Goal: Task Accomplishment & Management: Use online tool/utility

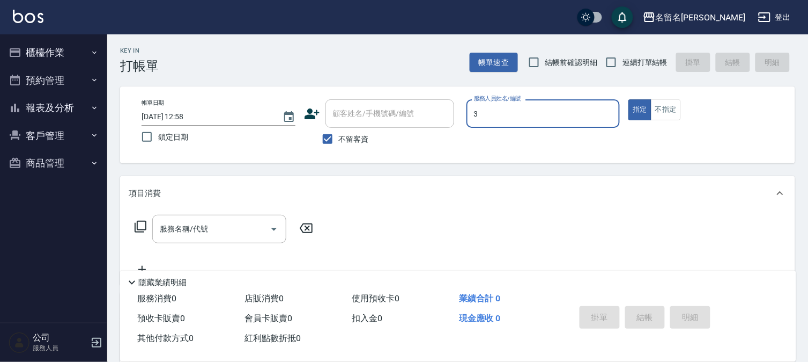
type input "3"
type button "true"
type input "[PERSON_NAME]-3"
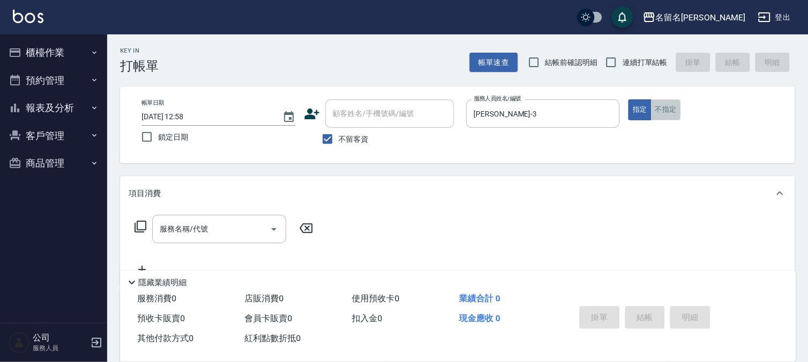
click at [662, 106] on button "不指定" at bounding box center [666, 109] width 30 height 21
click at [238, 231] on input "服務名稱/代號" at bounding box center [211, 228] width 108 height 19
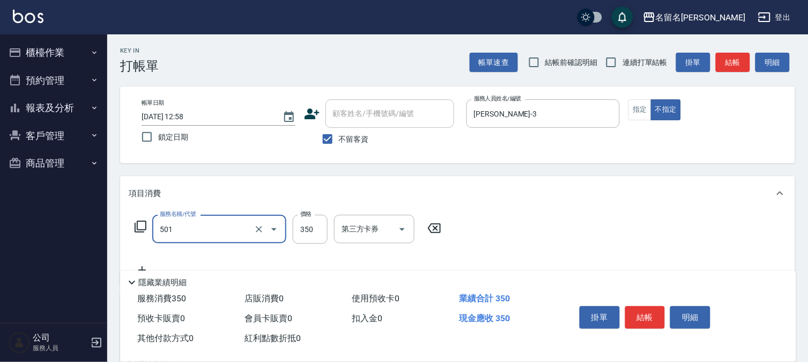
type input "P.S洗髮(501)"
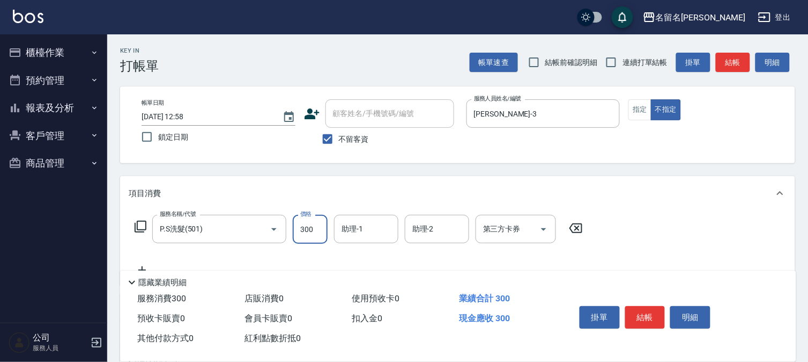
type input "300"
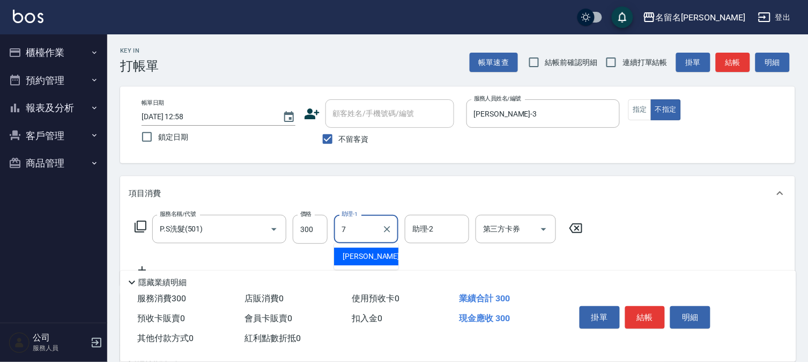
type input "[PERSON_NAME]-7"
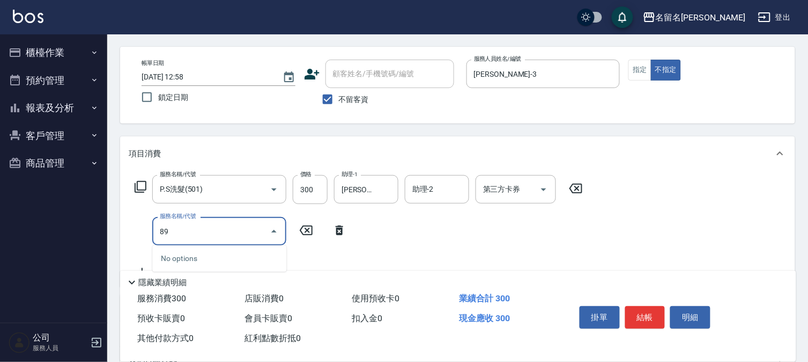
scroll to position [60, 0]
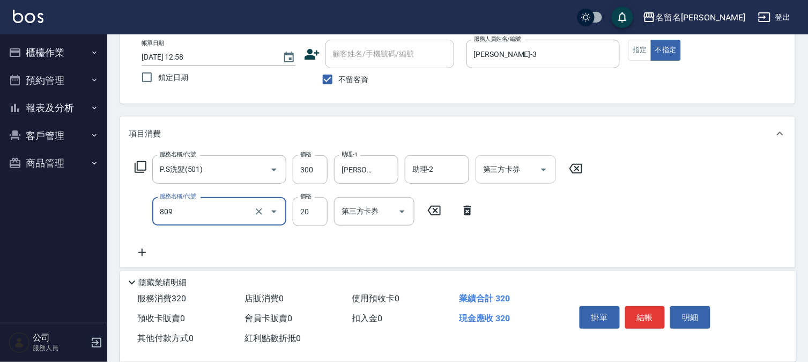
type input "[PERSON_NAME](809)"
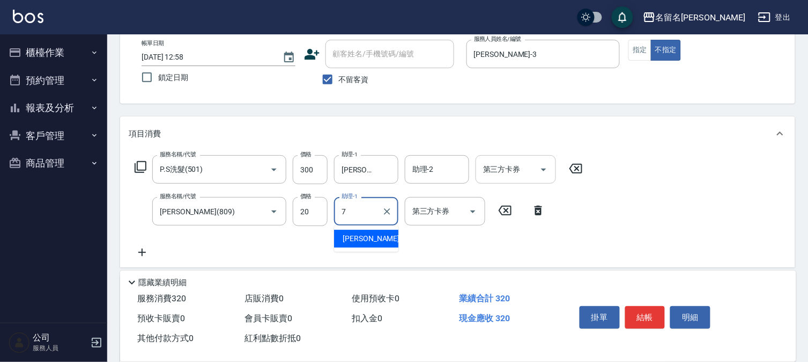
type input "[PERSON_NAME]-7"
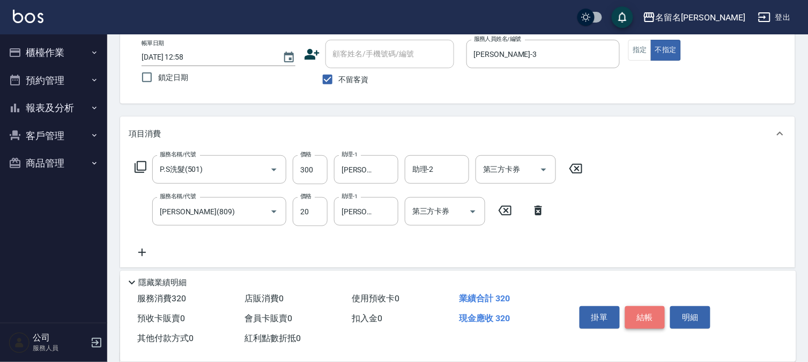
click at [636, 315] on button "結帳" at bounding box center [645, 317] width 40 height 23
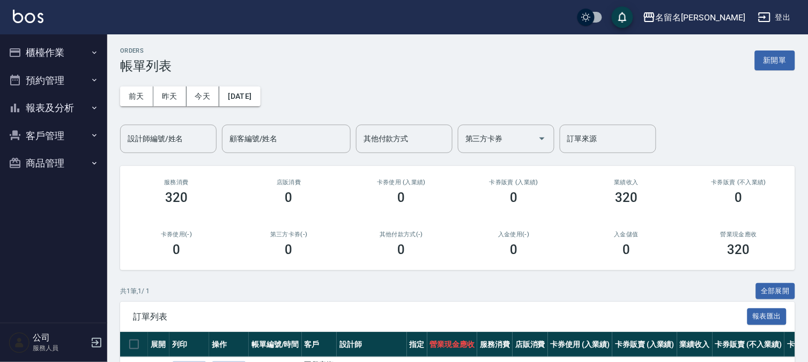
click at [39, 51] on button "櫃檯作業" at bounding box center [53, 53] width 99 height 28
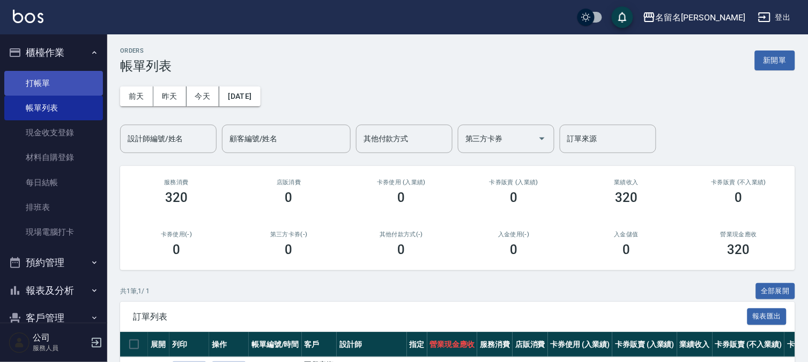
click at [39, 76] on link "打帳單" at bounding box center [53, 83] width 99 height 25
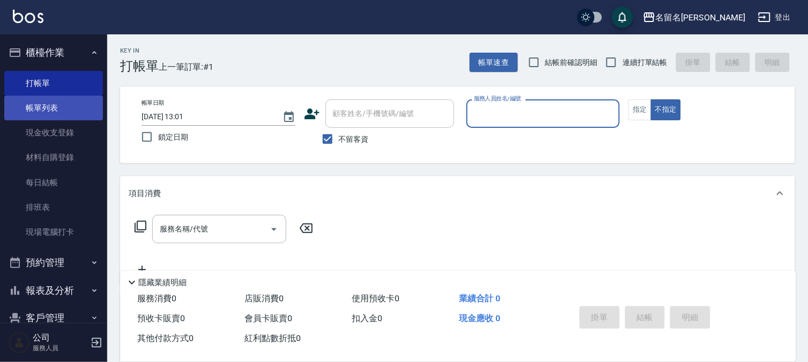
click at [76, 115] on link "帳單列表" at bounding box center [53, 107] width 99 height 25
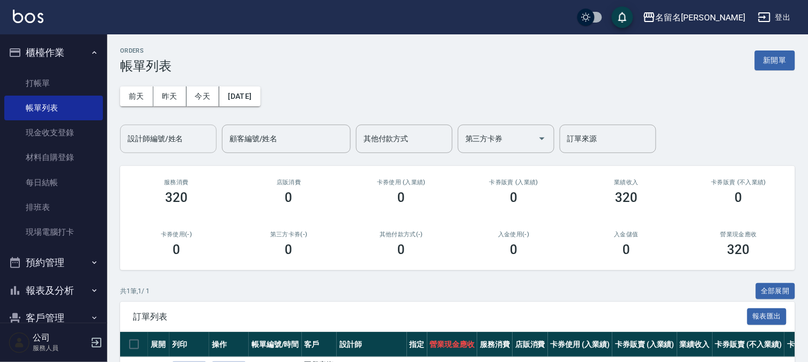
click at [164, 149] on div "設計師編號/姓名" at bounding box center [168, 138] width 97 height 28
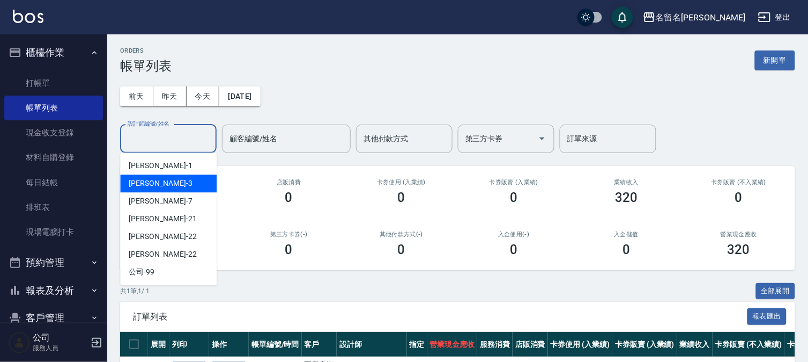
click at [174, 189] on div "[PERSON_NAME]-3" at bounding box center [168, 183] width 97 height 18
type input "[PERSON_NAME]-3"
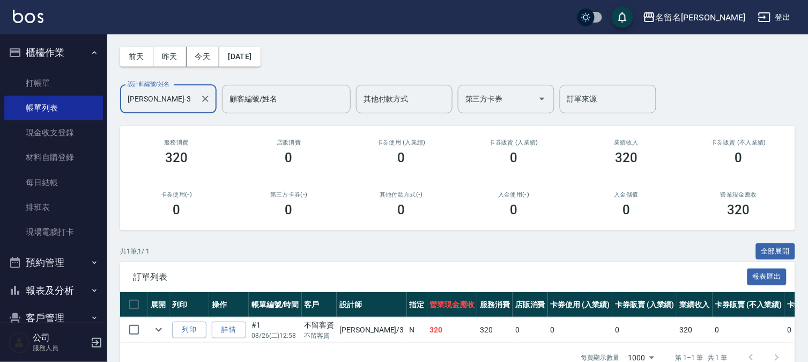
scroll to position [71, 0]
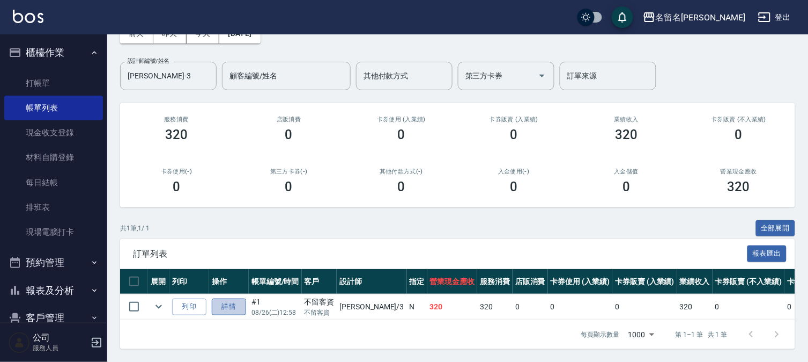
click at [236, 298] on link "詳情" at bounding box center [229, 306] width 34 height 17
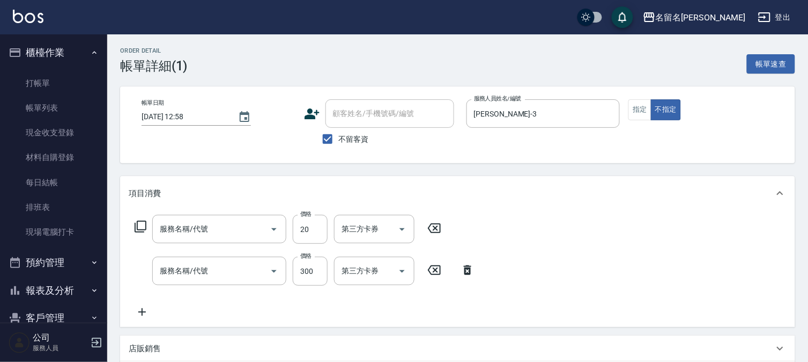
type input "[DATE] 12:58"
checkbox input "true"
type input "[PERSON_NAME]-3"
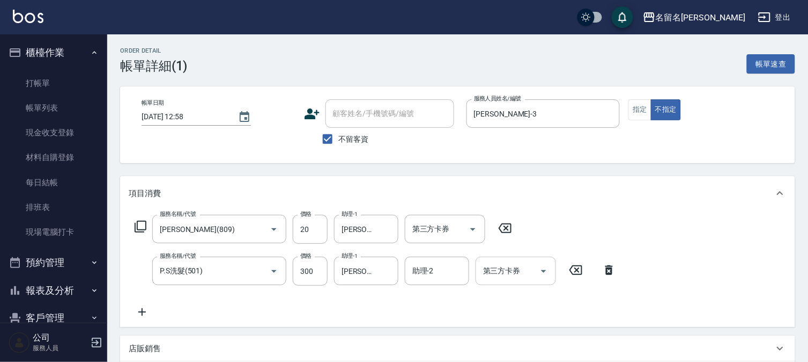
type input "[PERSON_NAME](809)"
type input "P.S洗髮(501)"
click at [509, 224] on icon at bounding box center [505, 228] width 27 height 13
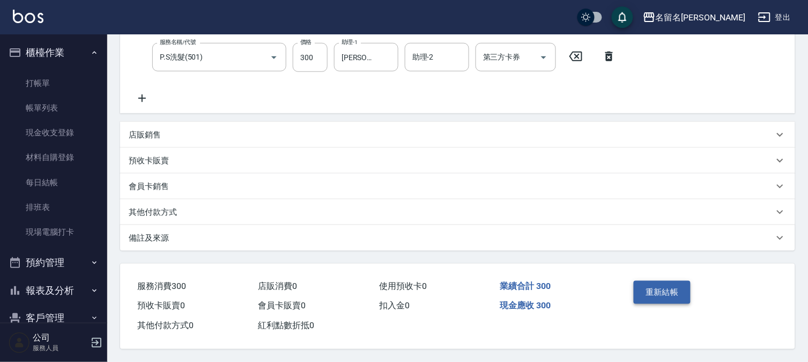
scroll to position [216, 0]
click at [650, 293] on button "重新結帳" at bounding box center [662, 292] width 57 height 23
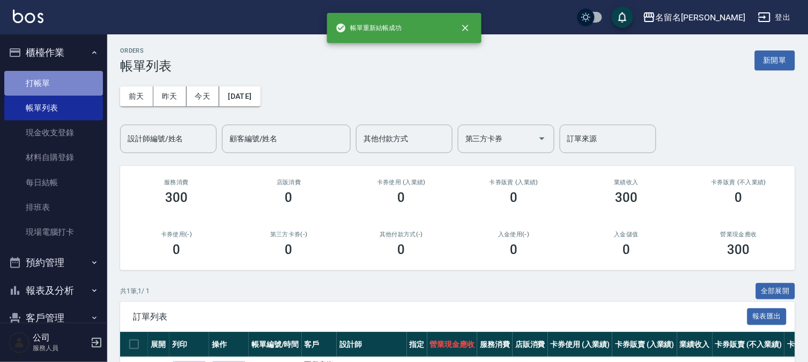
click at [55, 78] on link "打帳單" at bounding box center [53, 83] width 99 height 25
